Goal: Task Accomplishment & Management: Manage account settings

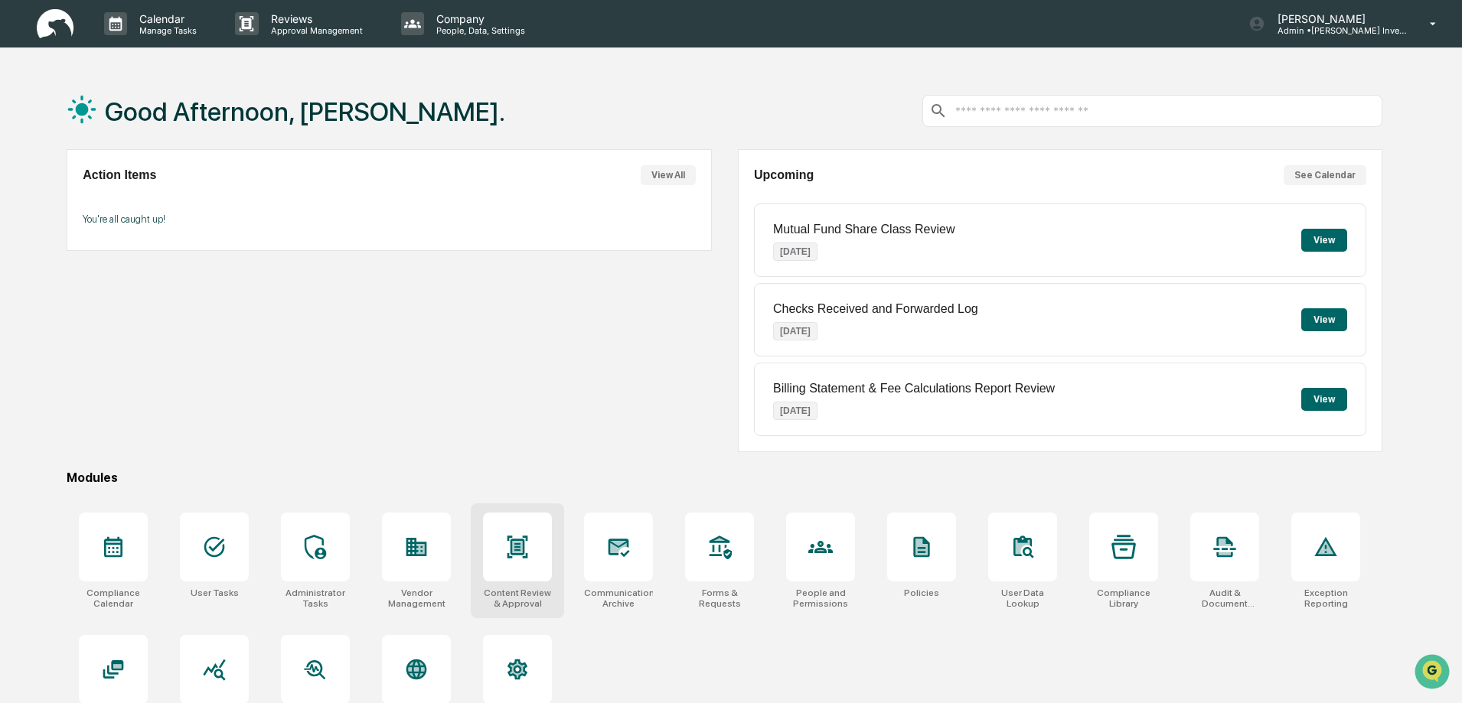
click at [538, 546] on div at bounding box center [517, 547] width 69 height 69
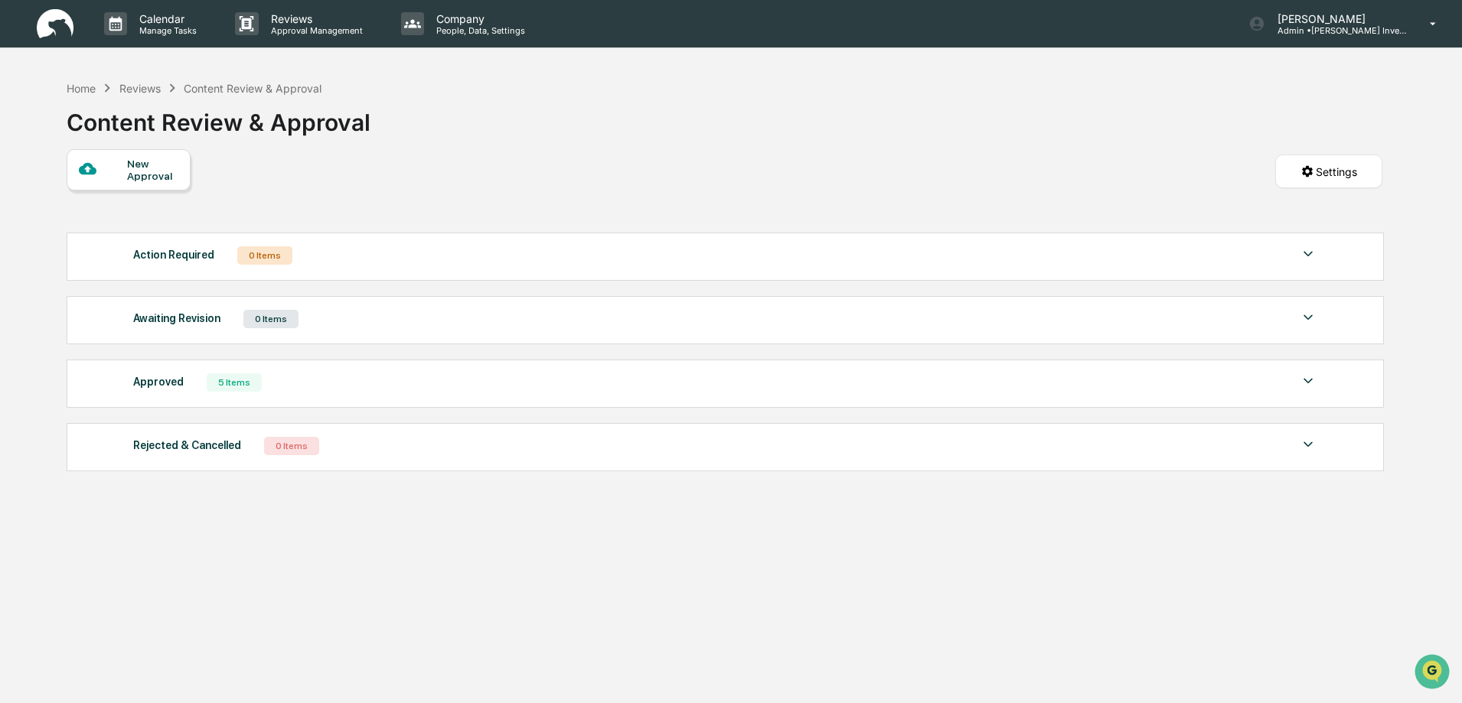
click at [230, 383] on div "5 Items" at bounding box center [234, 382] width 55 height 18
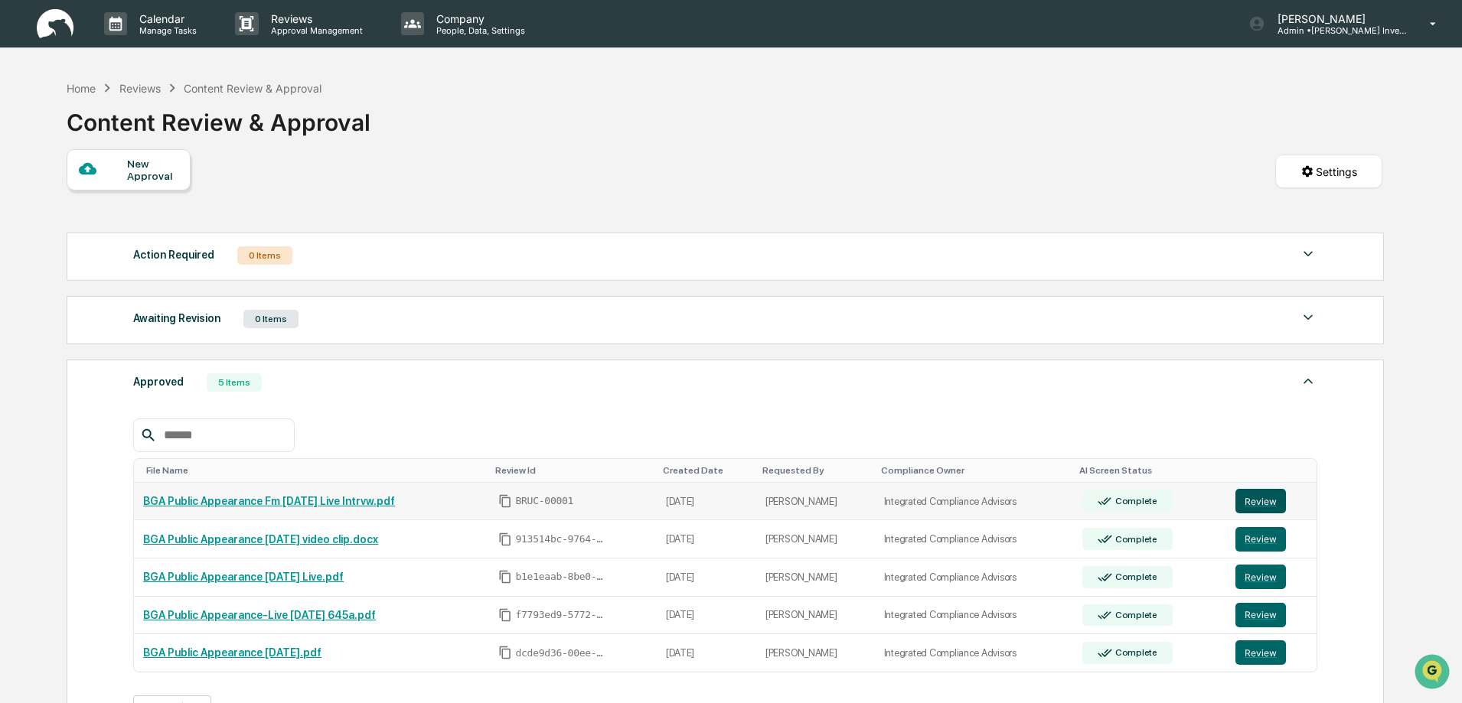
click at [1267, 501] on button "Review" at bounding box center [1260, 501] width 51 height 24
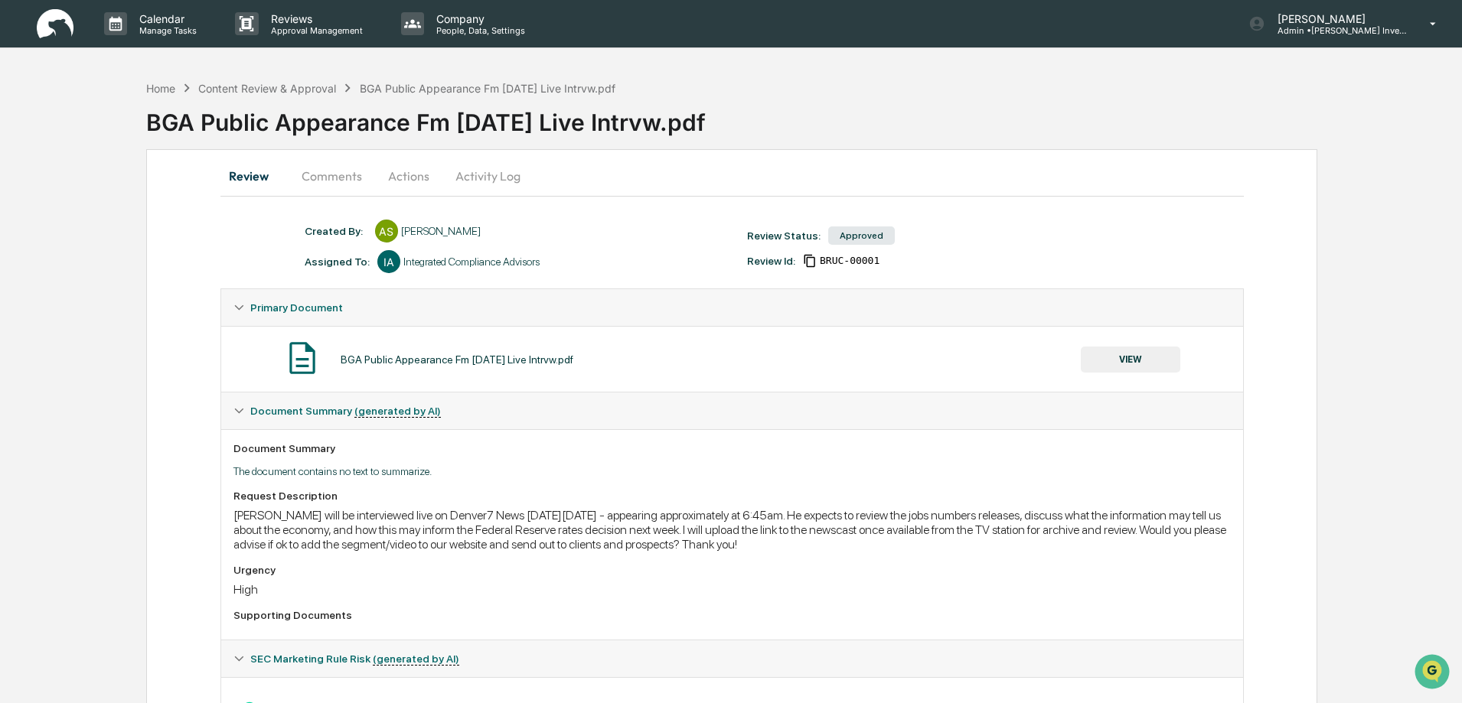
click at [487, 172] on button "Activity Log" at bounding box center [488, 176] width 90 height 37
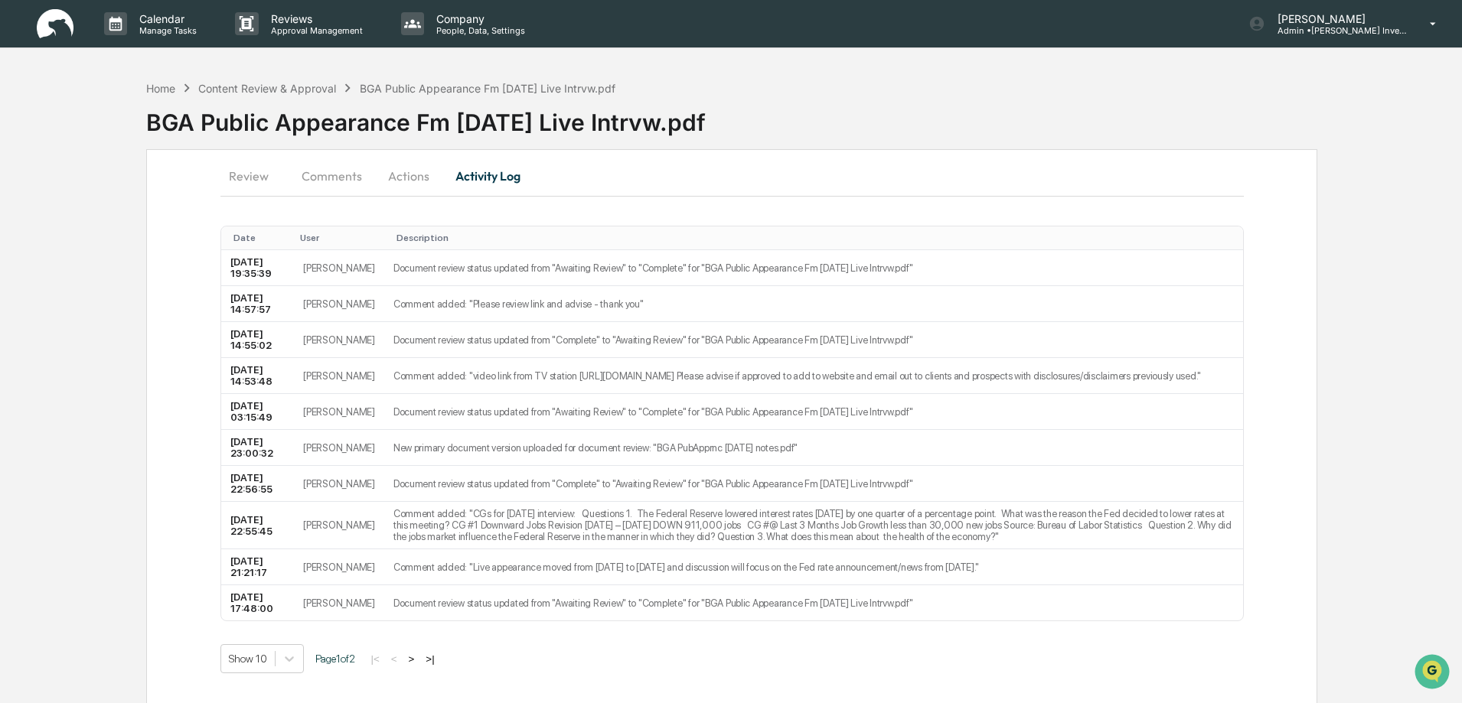
click at [415, 660] on button ">" at bounding box center [411, 659] width 15 height 13
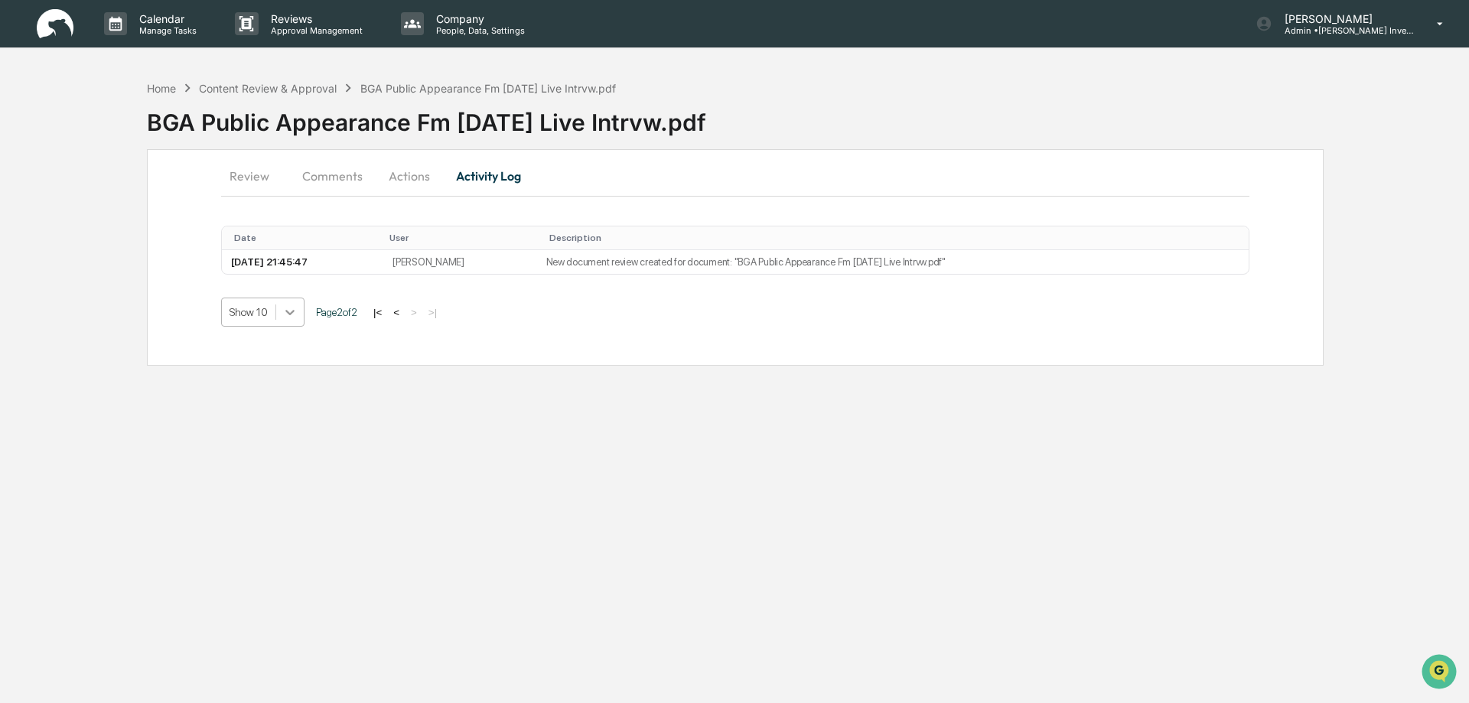
click at [287, 308] on icon at bounding box center [289, 312] width 15 height 15
click at [272, 406] on div "Show 20" at bounding box center [262, 397] width 83 height 24
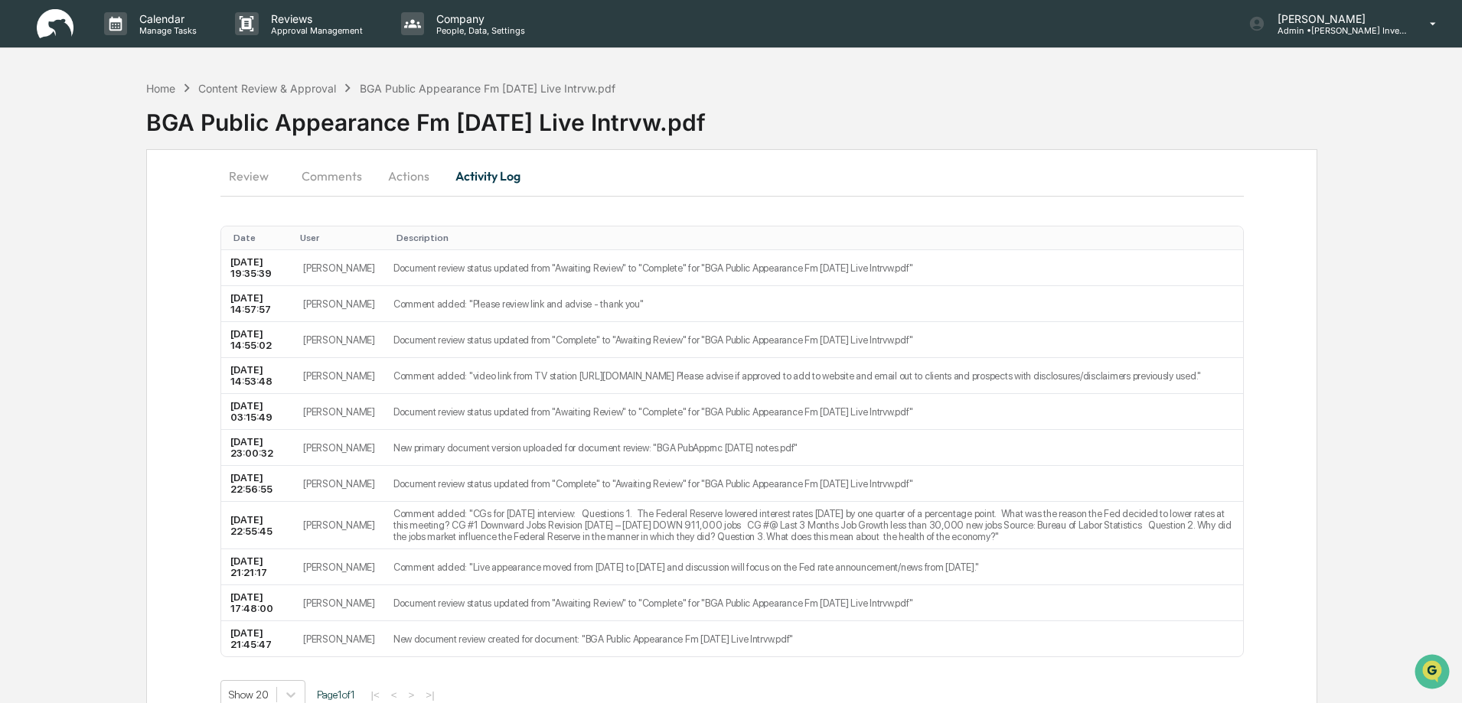
click at [416, 174] on button "Actions" at bounding box center [408, 176] width 69 height 37
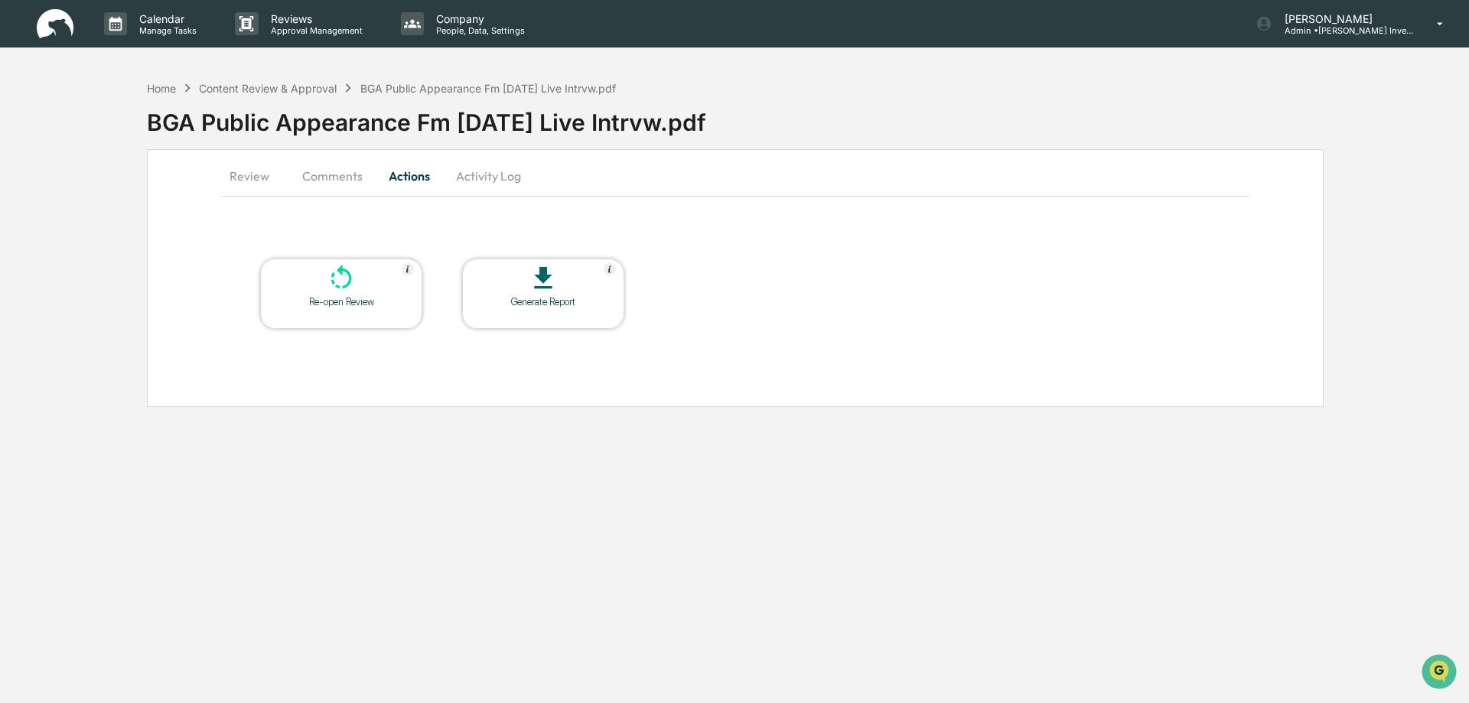
click at [544, 280] on icon at bounding box center [543, 277] width 18 height 21
click at [306, 34] on p "Approval Management" at bounding box center [315, 30] width 112 height 11
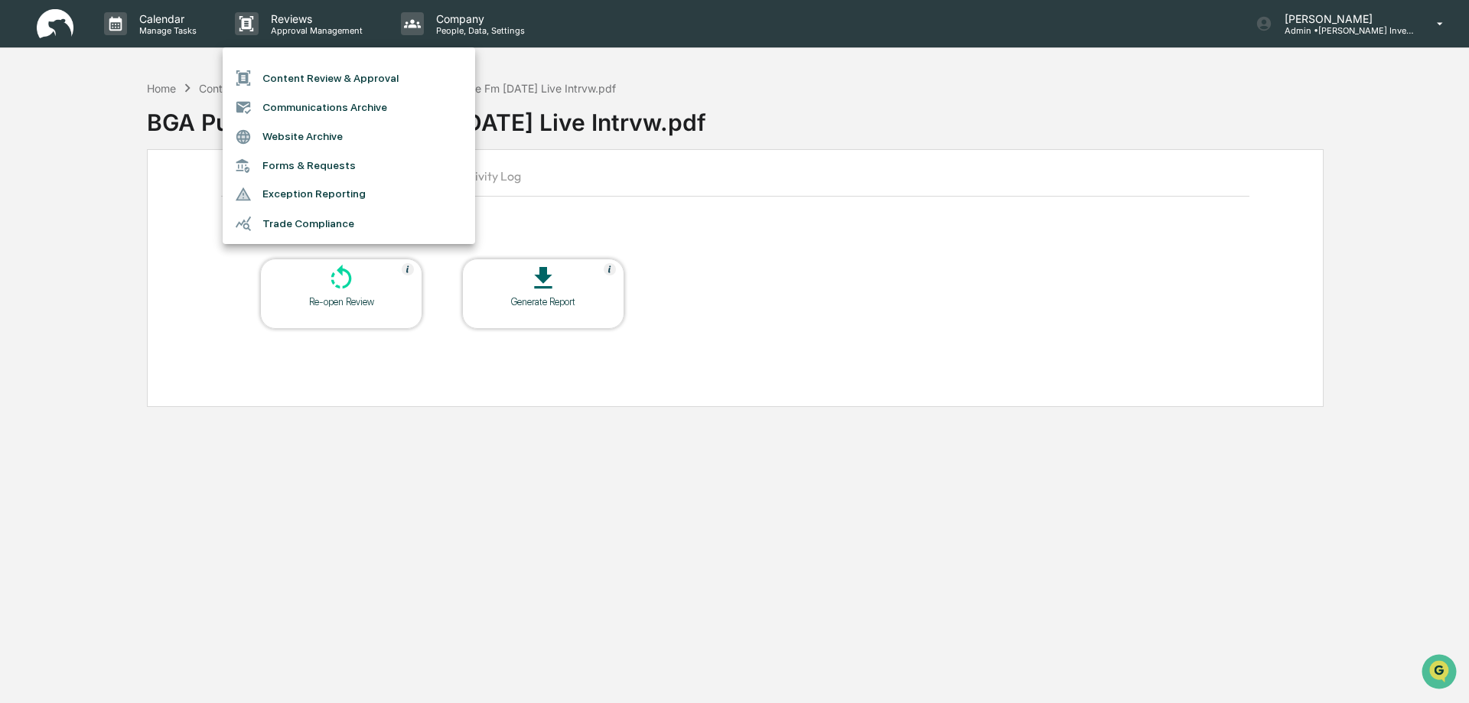
click at [289, 130] on li "Website Archive" at bounding box center [349, 136] width 253 height 29
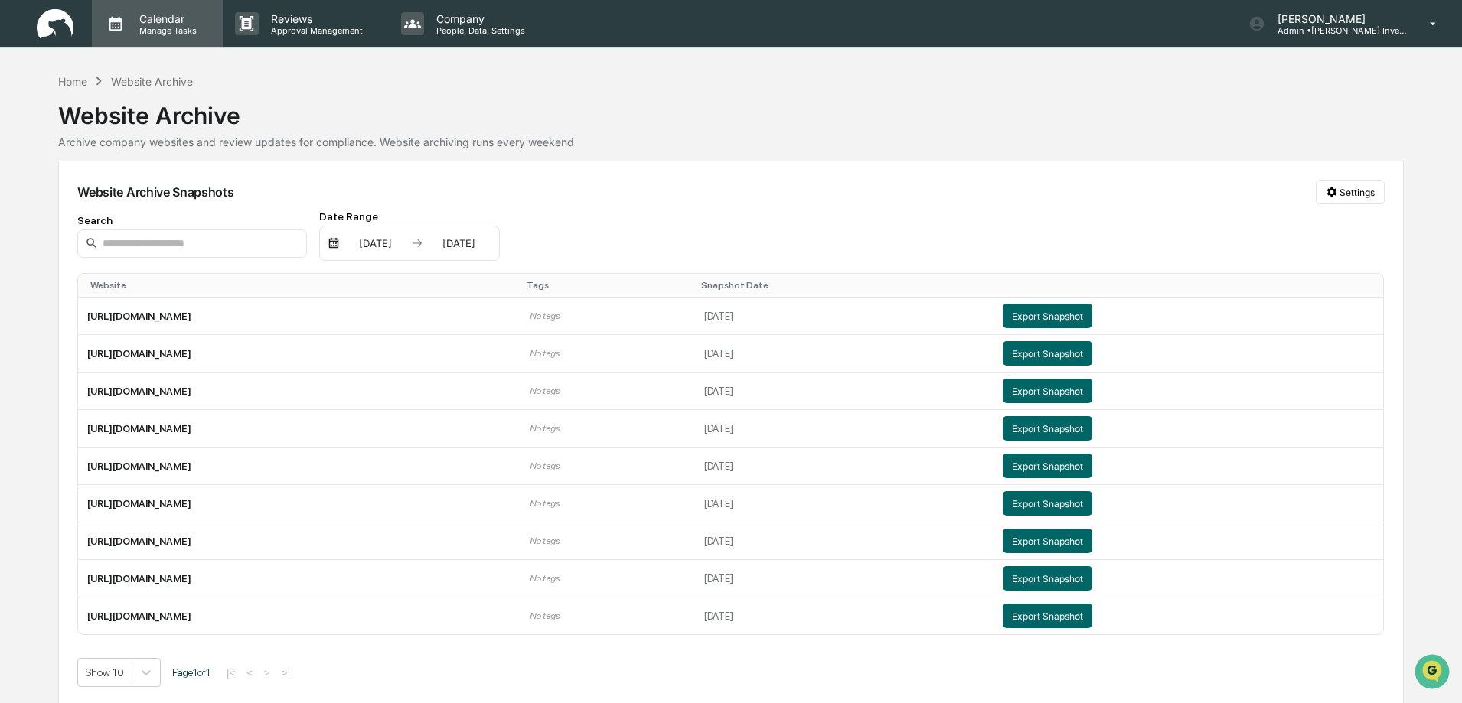
click at [180, 31] on p "Manage Tasks" at bounding box center [165, 30] width 77 height 11
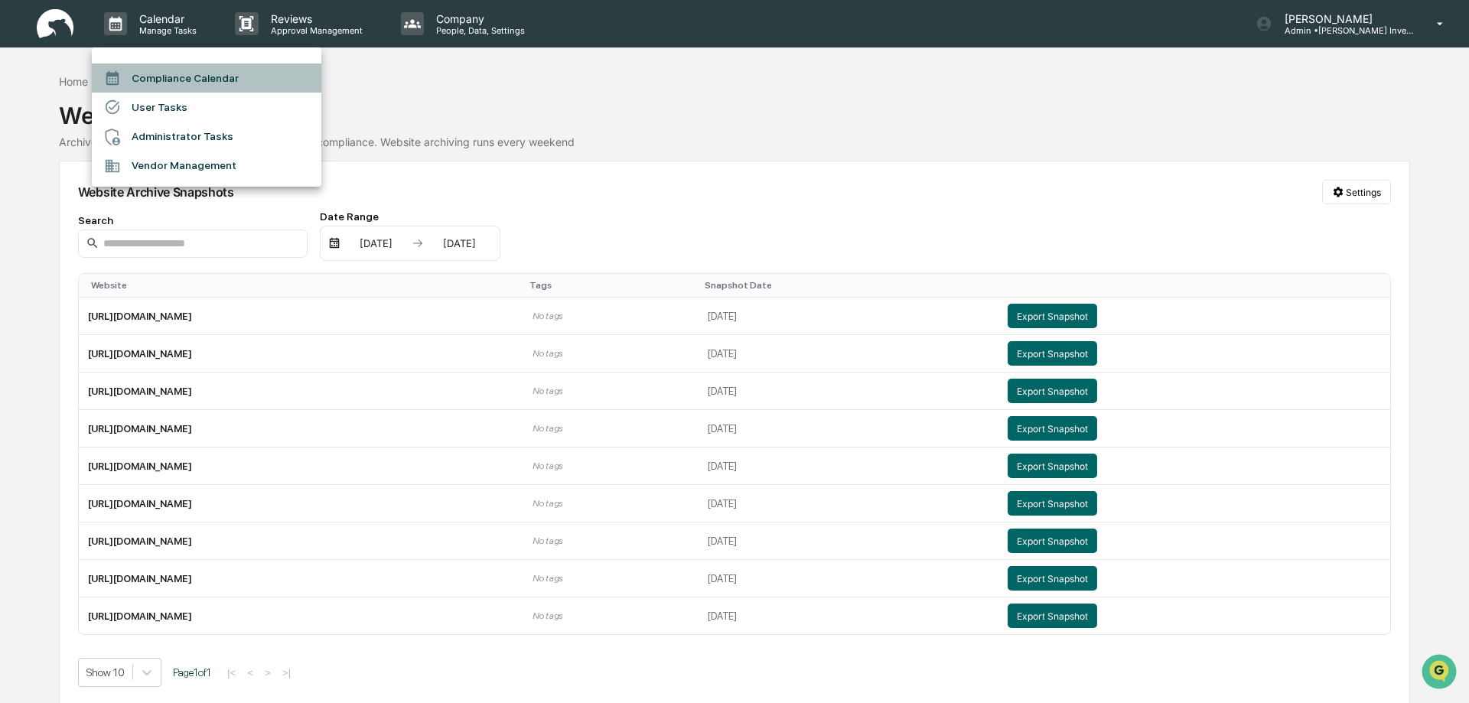
click at [174, 81] on li "Compliance Calendar" at bounding box center [207, 78] width 230 height 29
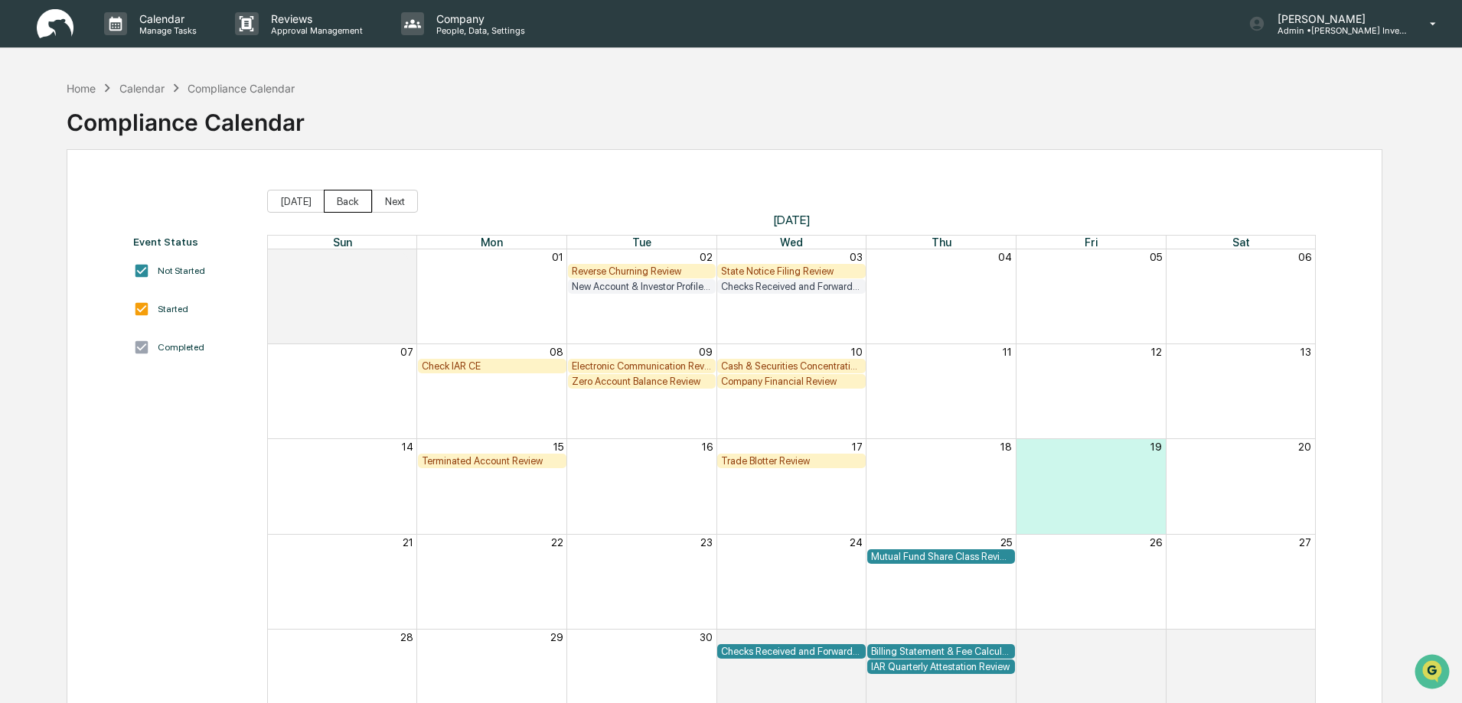
click at [339, 200] on button "Back" at bounding box center [348, 201] width 48 height 23
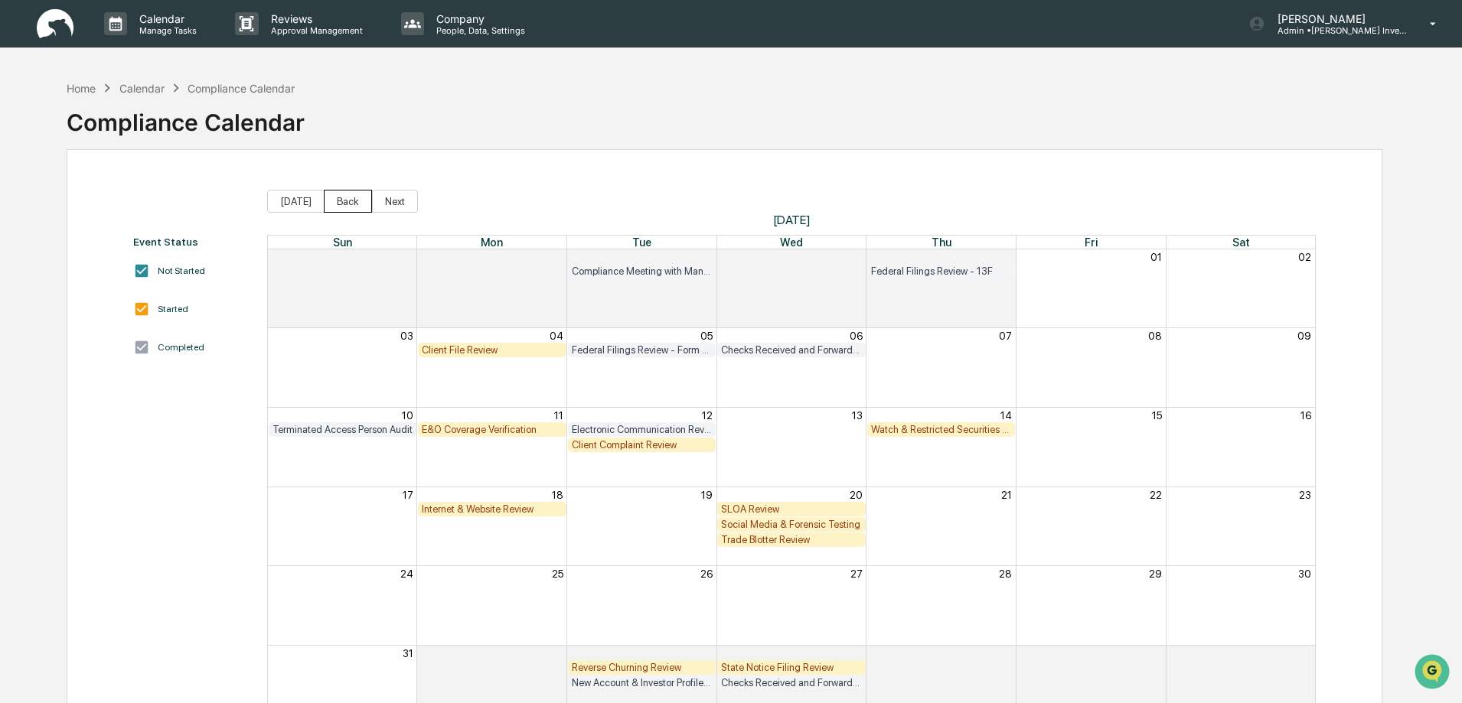
click at [339, 200] on button "Back" at bounding box center [348, 201] width 48 height 23
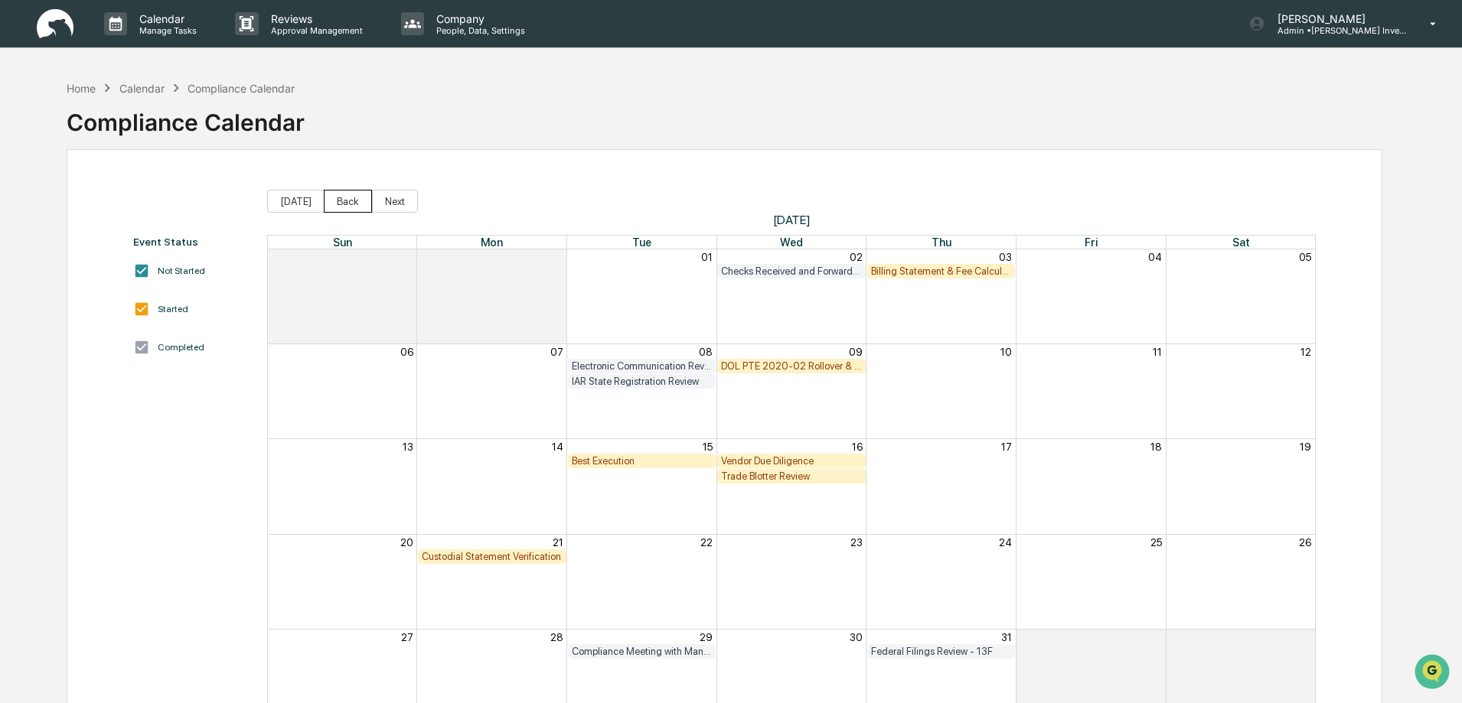
click at [344, 200] on button "Back" at bounding box center [348, 201] width 48 height 23
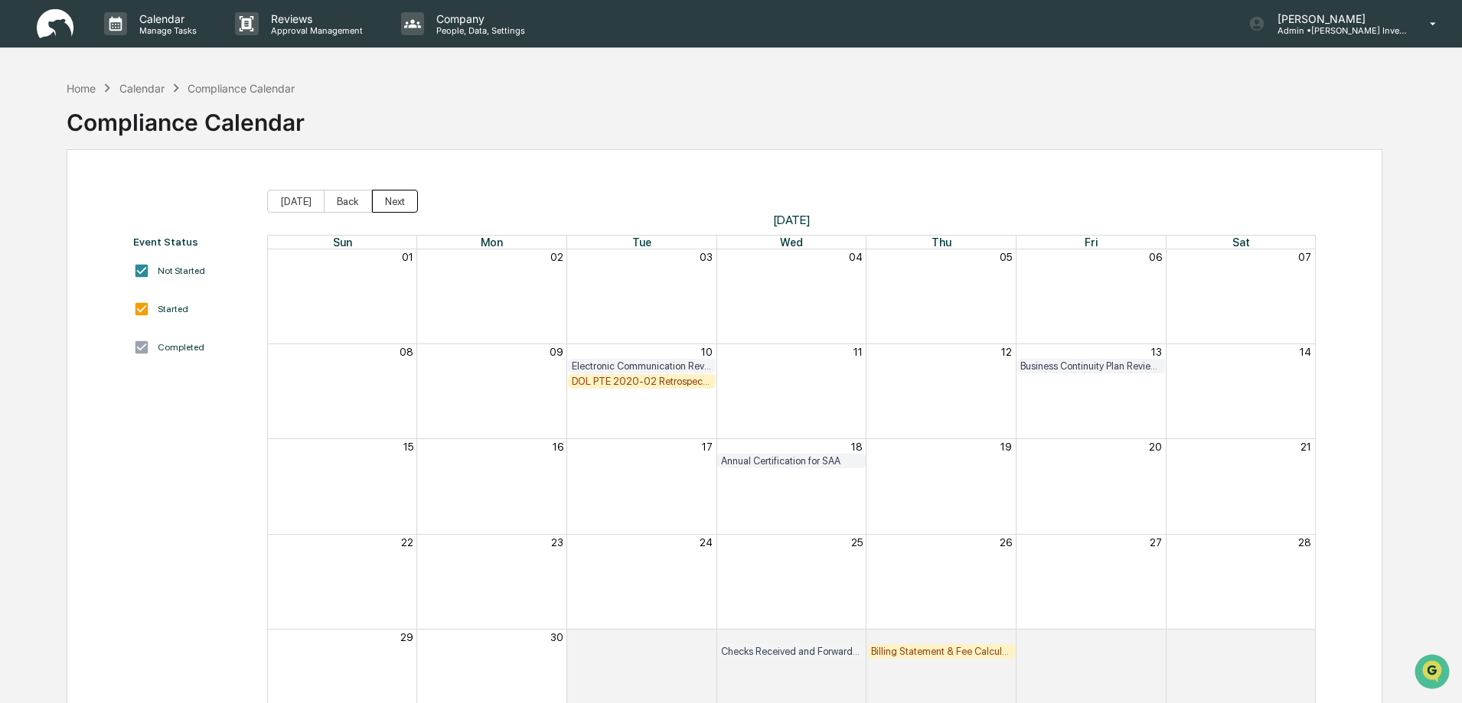
click at [386, 196] on button "Next" at bounding box center [395, 201] width 46 height 23
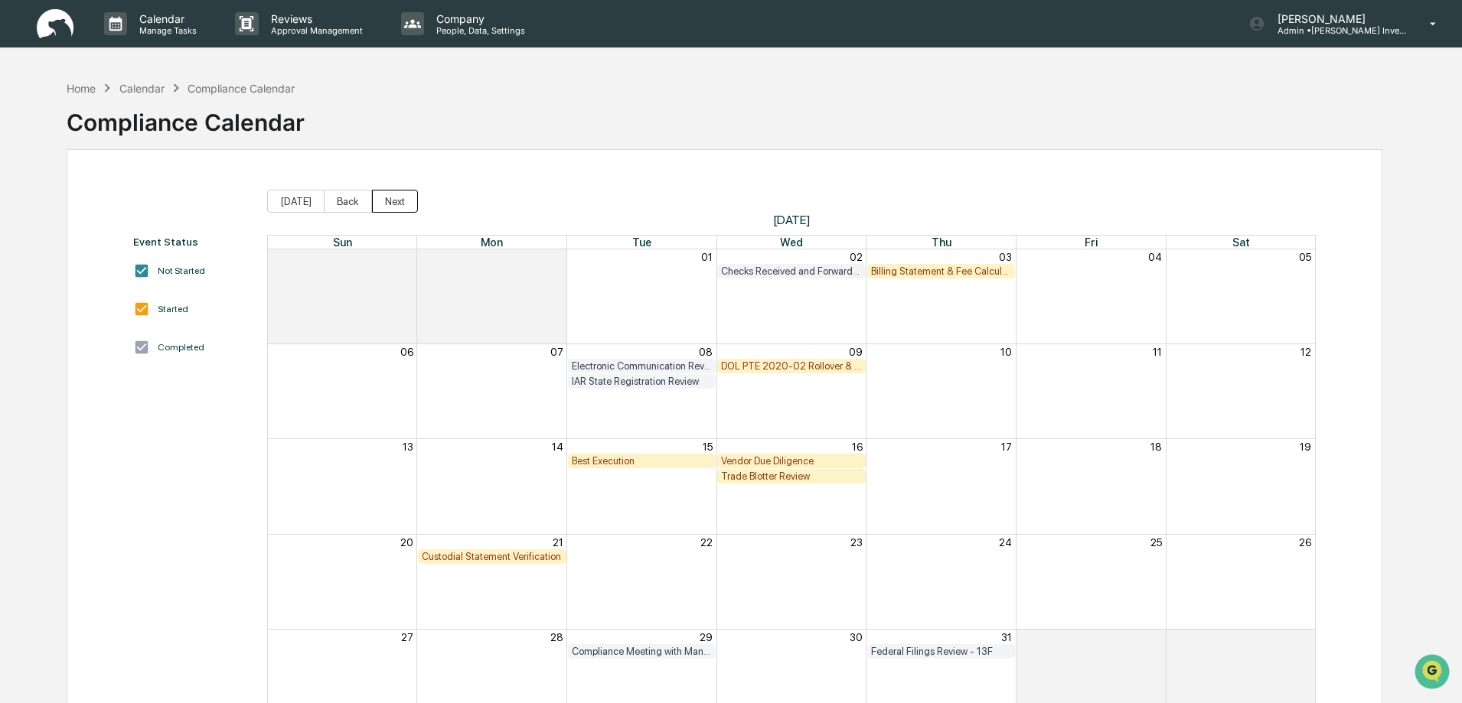
click at [386, 196] on button "Next" at bounding box center [395, 201] width 46 height 23
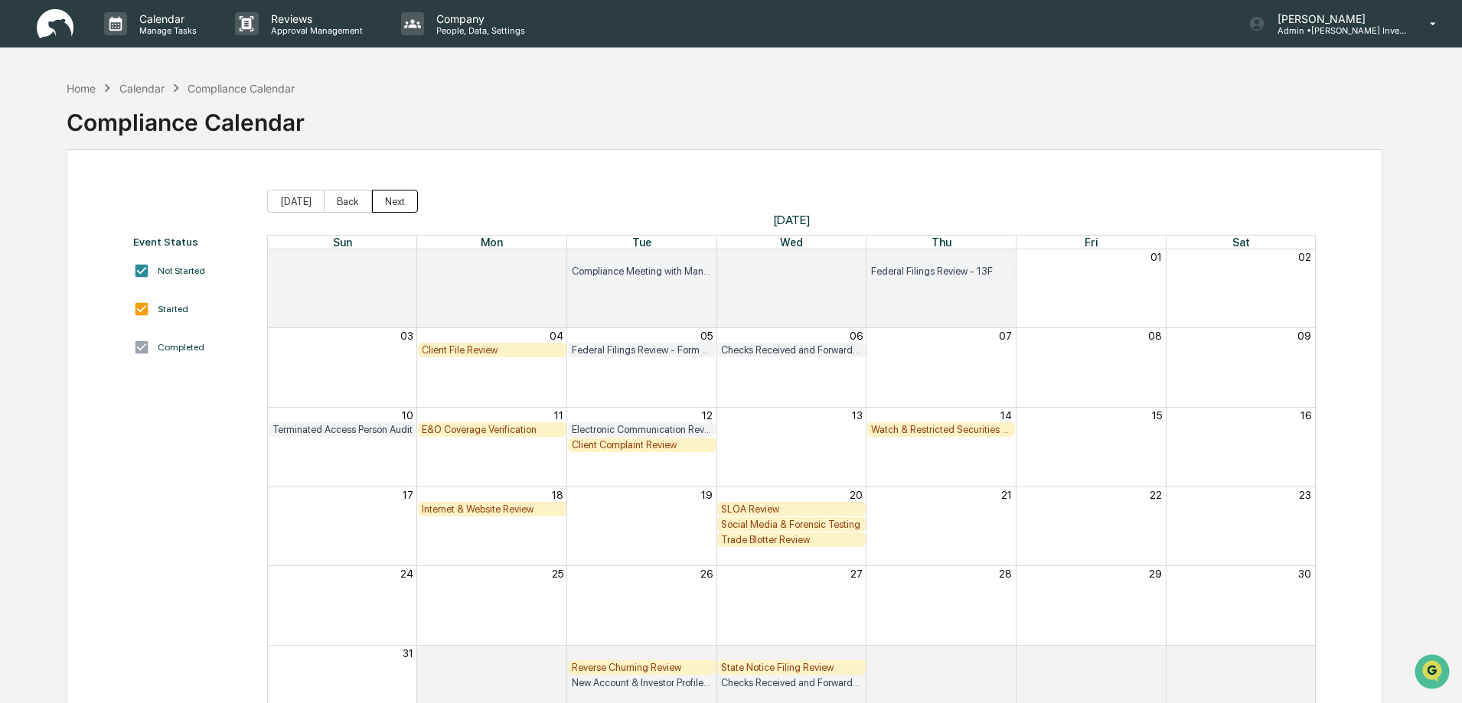
click at [386, 196] on button "Next" at bounding box center [395, 201] width 46 height 23
